Goal: Task Accomplishment & Management: Complete application form

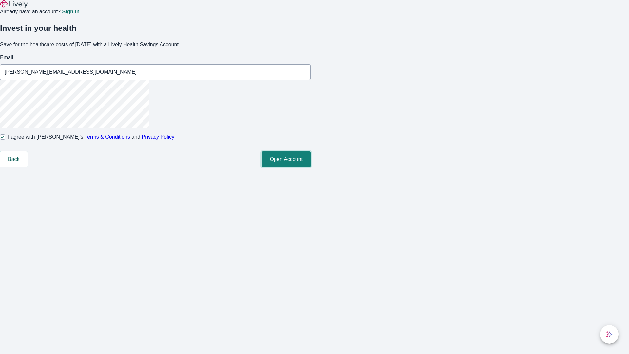
click at [310, 167] on button "Open Account" at bounding box center [286, 159] width 49 height 16
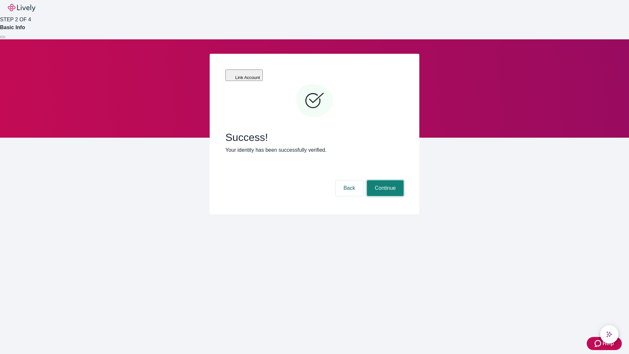
click at [384, 180] on button "Continue" at bounding box center [385, 188] width 37 height 16
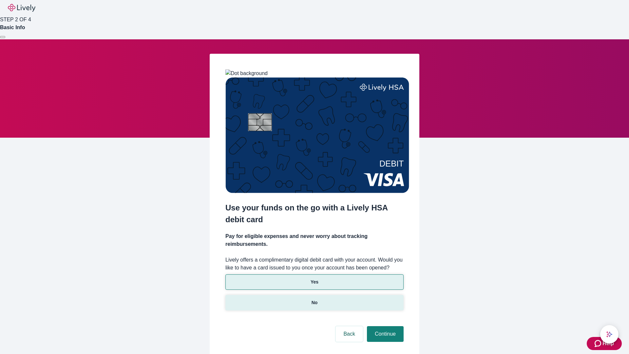
click at [314, 299] on p "No" at bounding box center [314, 302] width 6 height 7
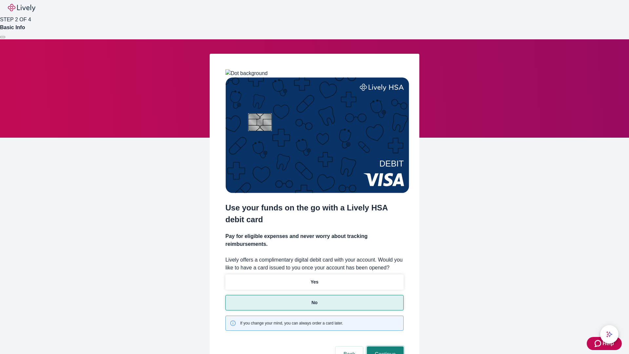
click at [384, 346] on button "Continue" at bounding box center [385, 354] width 37 height 16
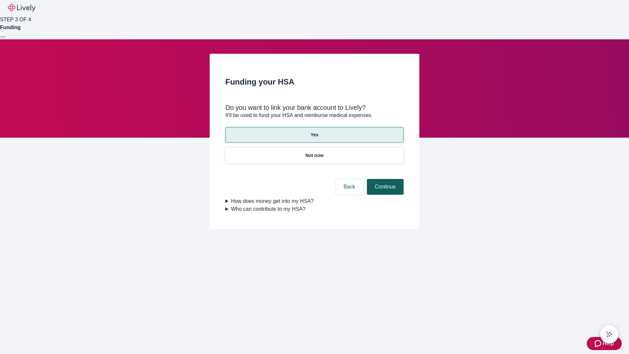
click at [384, 179] on button "Continue" at bounding box center [385, 187] width 37 height 16
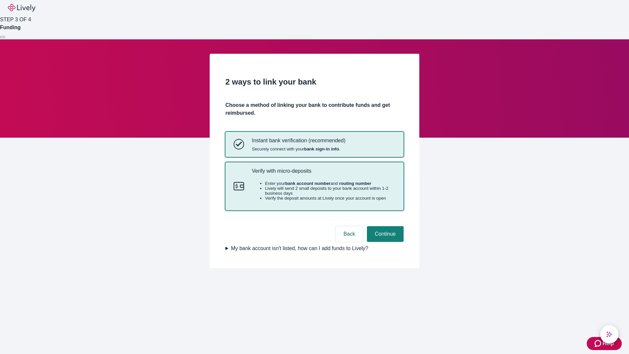
click at [323, 174] on p "Verify with micro-deposits" at bounding box center [323, 171] width 143 height 6
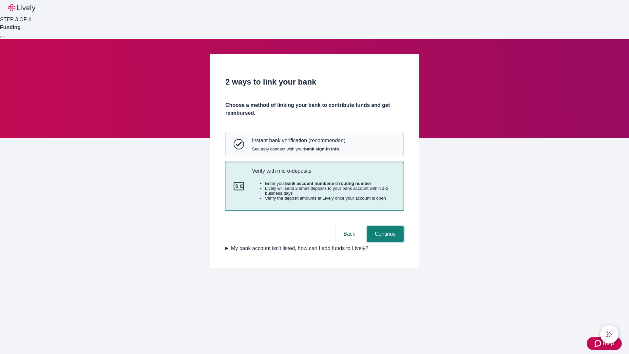
click at [384, 242] on button "Continue" at bounding box center [385, 234] width 37 height 16
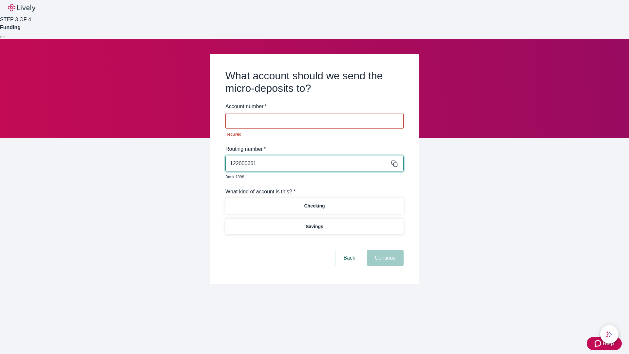
type input "122000661"
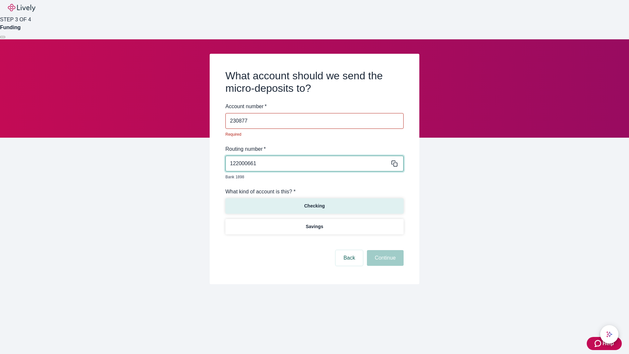
type input "230877"
click at [314, 202] on p "Checking" at bounding box center [314, 205] width 21 height 7
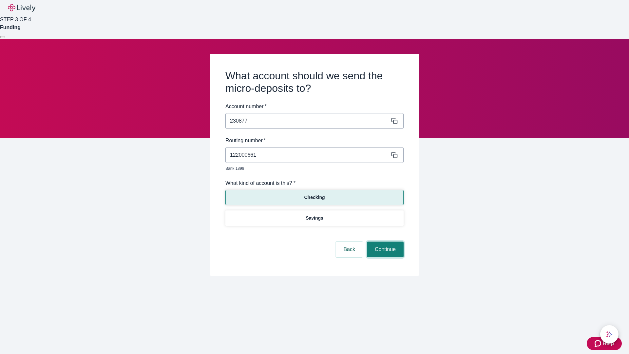
click at [384, 242] on button "Continue" at bounding box center [385, 249] width 37 height 16
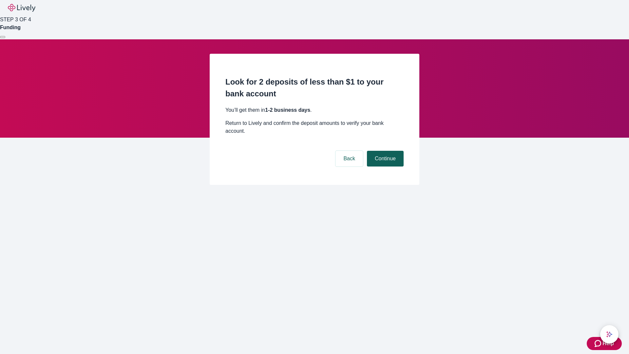
click at [384, 151] on button "Continue" at bounding box center [385, 159] width 37 height 16
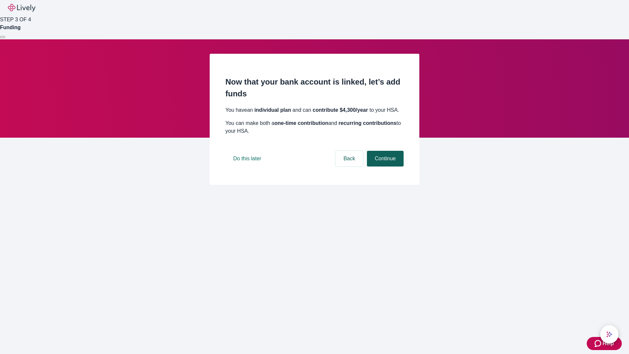
click at [384, 166] on button "Continue" at bounding box center [385, 159] width 37 height 16
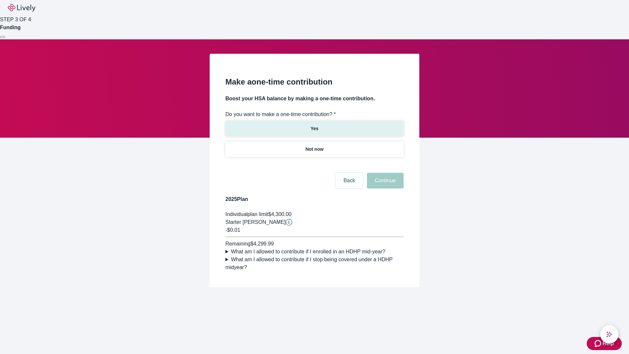
click at [314, 125] on p "Yes" at bounding box center [314, 128] width 8 height 7
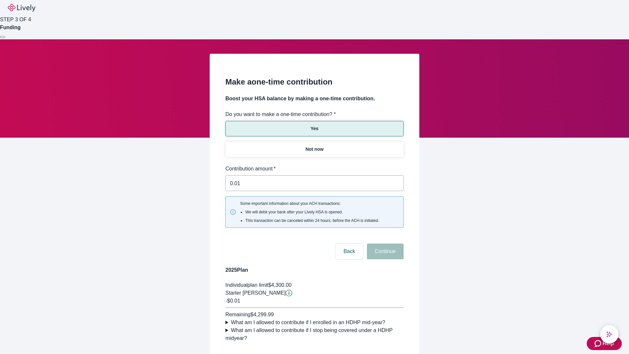
type input "0.01"
click at [384, 243] on button "Continue" at bounding box center [385, 251] width 37 height 16
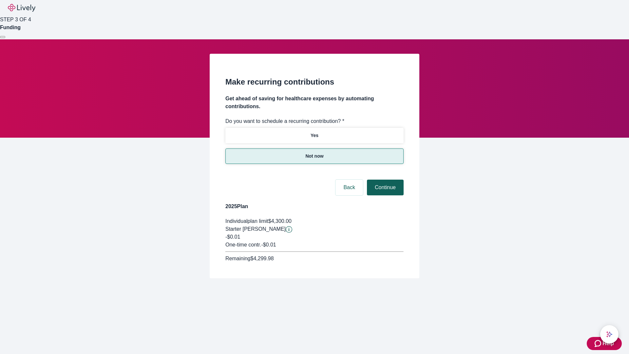
click at [384, 179] on button "Continue" at bounding box center [385, 187] width 37 height 16
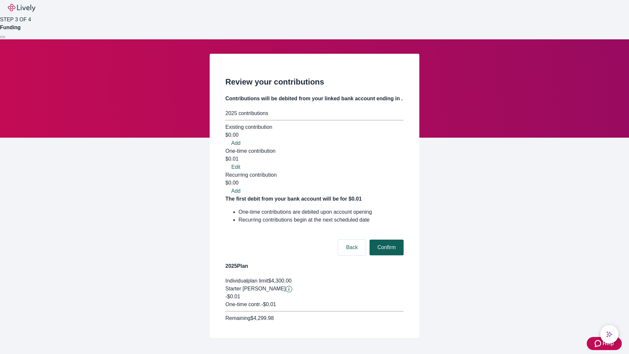
click at [385, 239] on button "Confirm" at bounding box center [386, 247] width 34 height 16
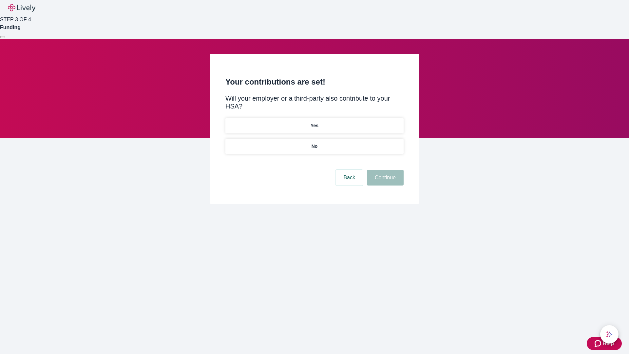
click at [314, 143] on p "No" at bounding box center [314, 146] width 6 height 7
click at [384, 170] on button "Continue" at bounding box center [385, 178] width 37 height 16
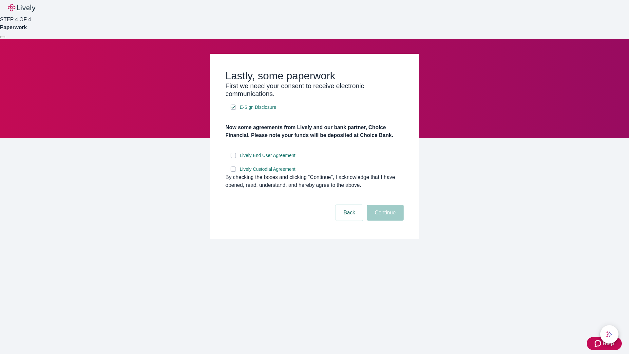
click at [233, 158] on input "Lively End User Agreement" at bounding box center [233, 155] width 5 height 5
checkbox input "true"
click at [233, 172] on input "Lively Custodial Agreement" at bounding box center [233, 168] width 5 height 5
checkbox input "true"
click at [384, 220] on button "Continue" at bounding box center [385, 213] width 37 height 16
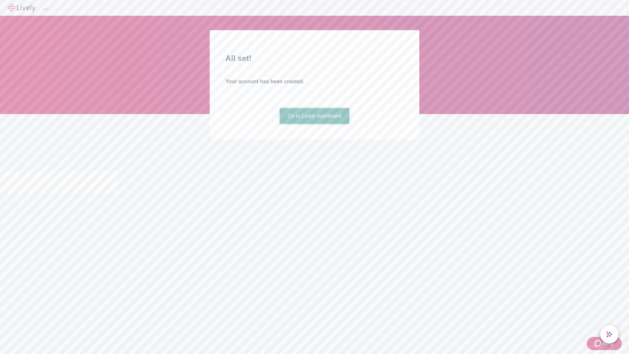
click at [314, 124] on link "Go to Lively dashboard" at bounding box center [315, 116] width 70 height 16
